Goal: Task Accomplishment & Management: Manage account settings

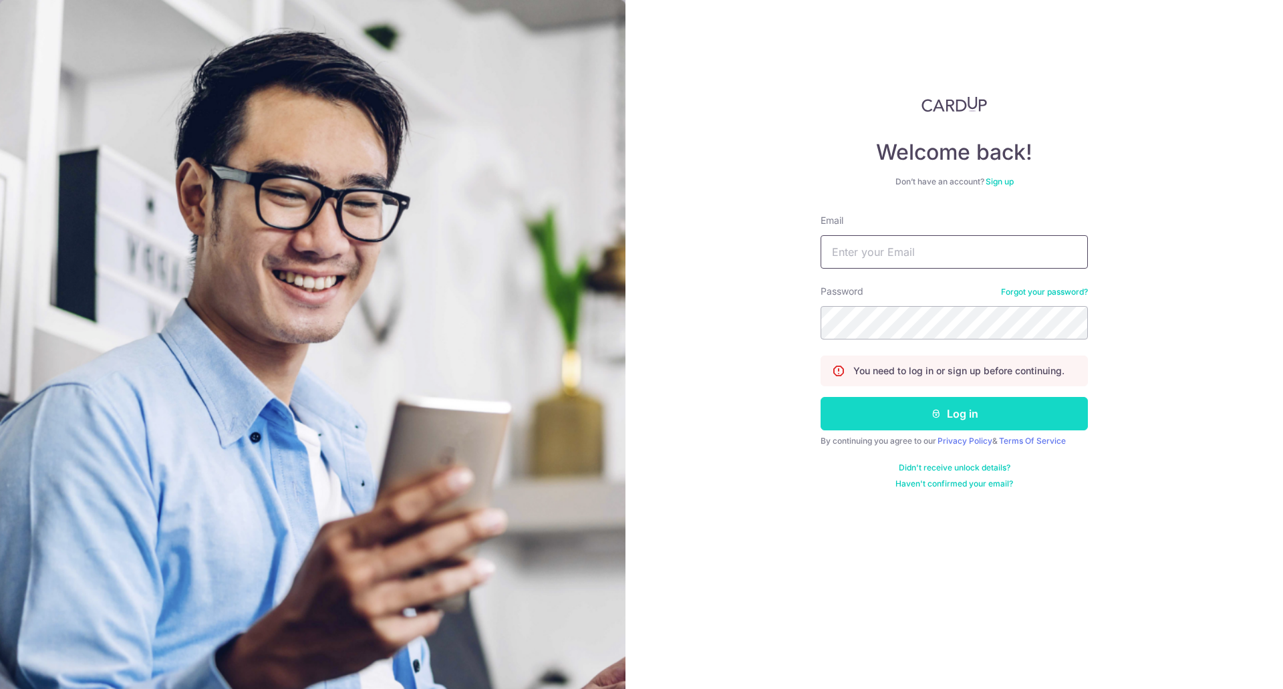
type input "[EMAIL_ADDRESS][DOMAIN_NAME]"
click at [965, 420] on button "Log in" at bounding box center [953, 413] width 267 height 33
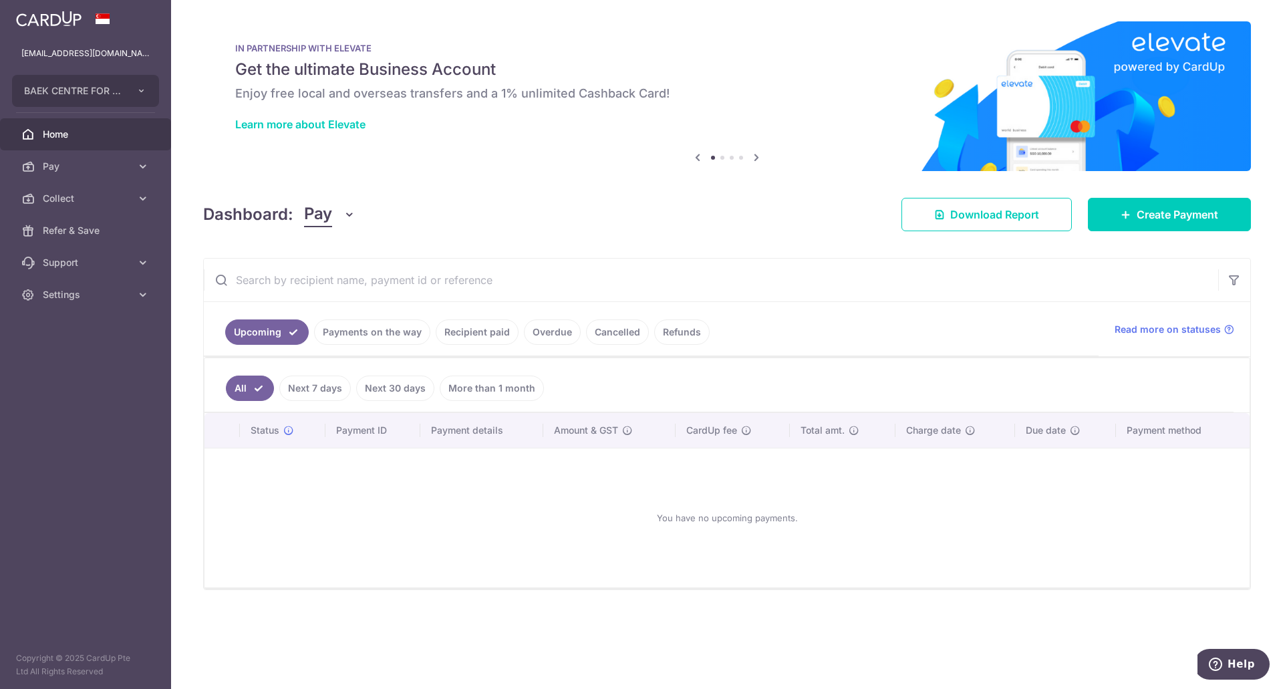
click at [405, 327] on link "Payments on the way" at bounding box center [372, 331] width 116 height 25
